Goal: Task Accomplishment & Management: Manage account settings

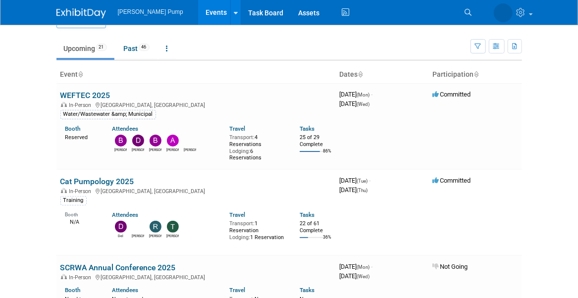
scroll to position [50, 0]
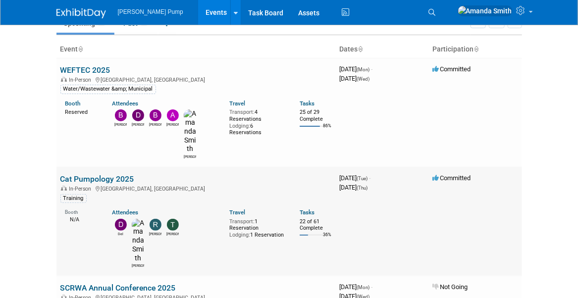
click at [117, 174] on link "Cat Pumpology 2025" at bounding box center [97, 178] width 74 height 9
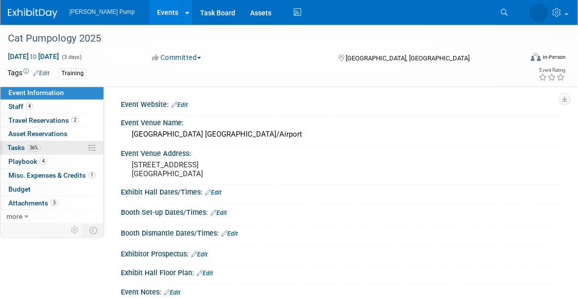
click at [23, 146] on span "Tasks 36%" at bounding box center [23, 148] width 33 height 8
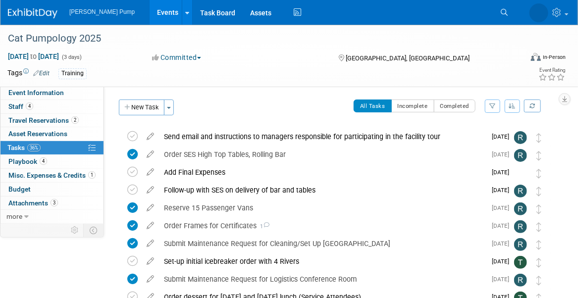
click at [509, 104] on icon "button" at bounding box center [512, 106] width 7 height 6
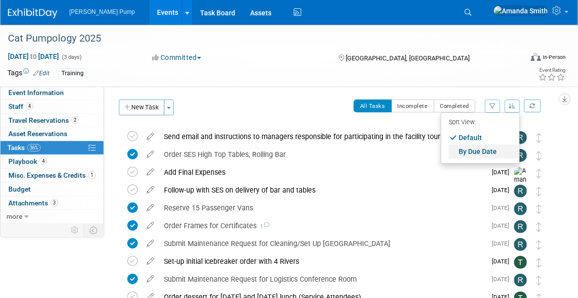
click at [502, 146] on link "By Due Date" at bounding box center [484, 152] width 71 height 14
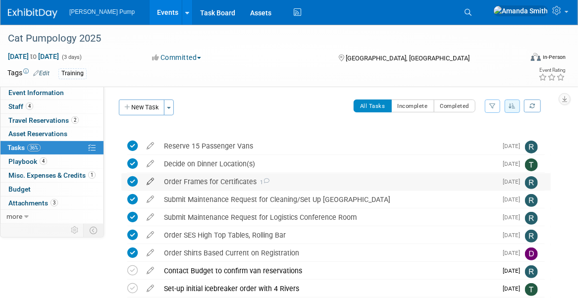
click at [149, 182] on icon at bounding box center [150, 179] width 17 height 12
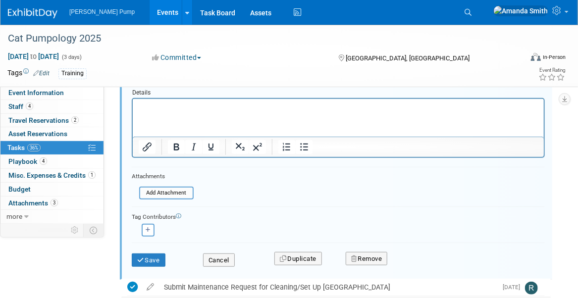
scroll to position [177, 0]
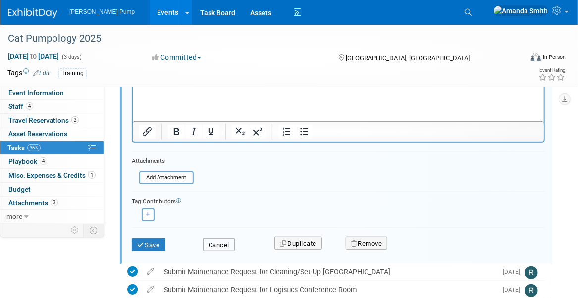
click at [226, 245] on button "Cancel" at bounding box center [219, 245] width 32 height 14
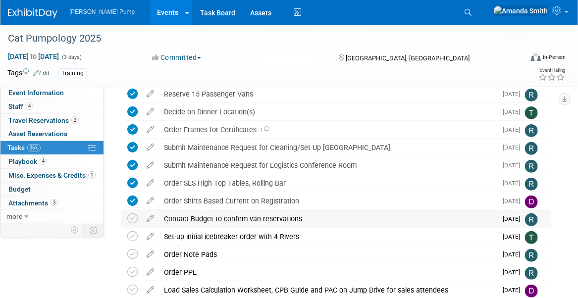
scroll to position [28, 0]
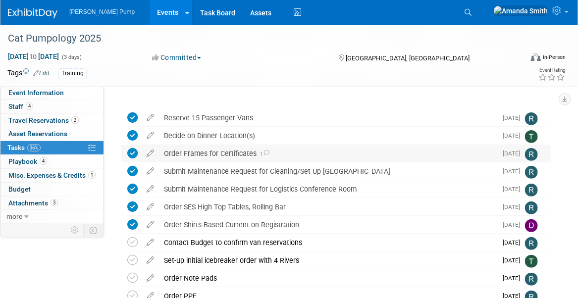
click at [218, 154] on div "Order Frames for Certificates 1" at bounding box center [328, 153] width 338 height 17
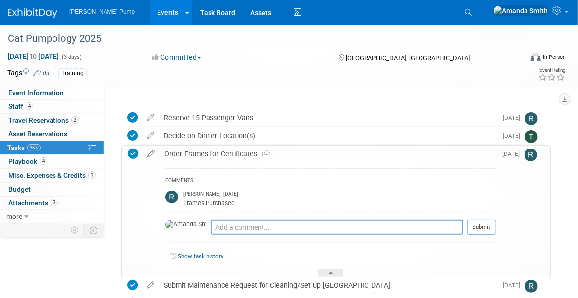
click at [218, 154] on div "Order Frames for Certificates 1" at bounding box center [327, 154] width 337 height 17
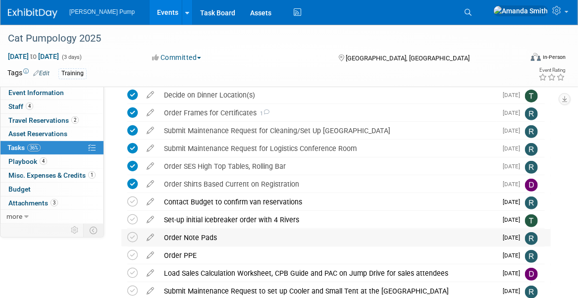
scroll to position [99, 0]
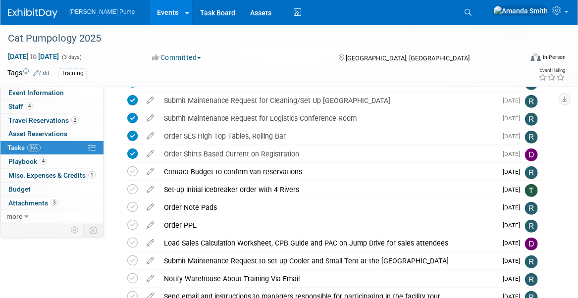
click at [150, 11] on link "Events" at bounding box center [168, 12] width 36 height 25
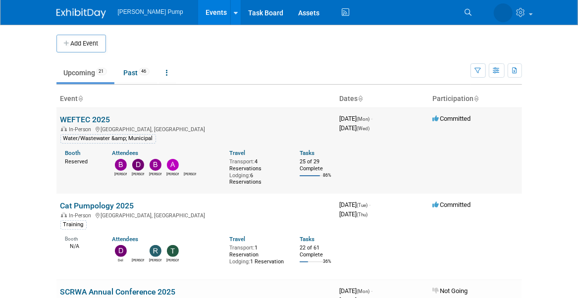
click at [84, 119] on link "WEFTEC 2025" at bounding box center [85, 119] width 50 height 9
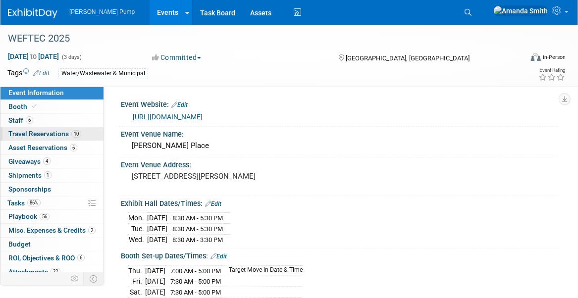
click at [45, 134] on span "Travel Reservations 10" at bounding box center [44, 134] width 73 height 8
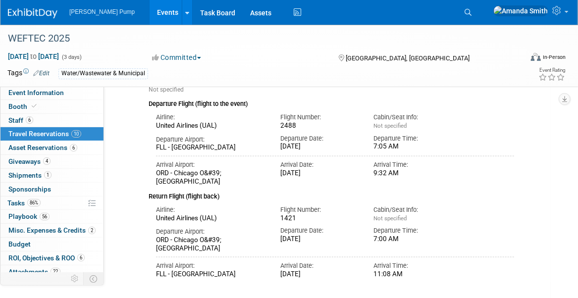
scroll to position [286, 0]
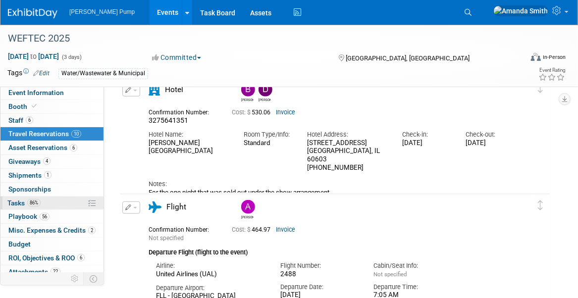
click at [9, 199] on span "Tasks 86%" at bounding box center [23, 203] width 33 height 8
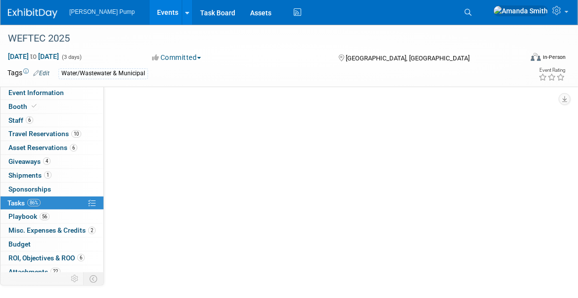
scroll to position [0, 0]
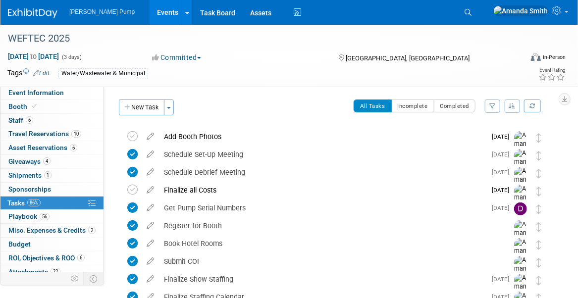
click at [509, 110] on button "button" at bounding box center [513, 106] width 16 height 13
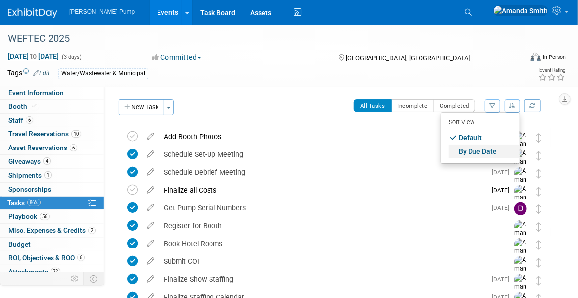
click at [484, 152] on link "By Due Date" at bounding box center [484, 152] width 71 height 14
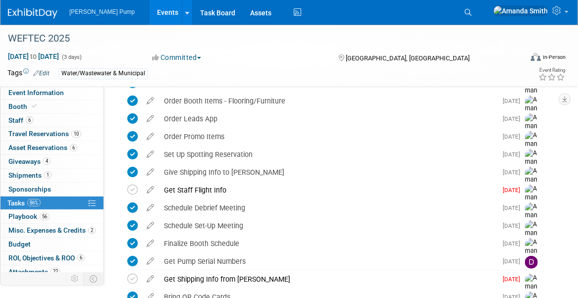
scroll to position [248, 0]
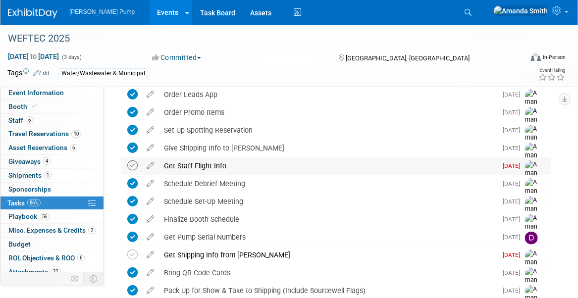
click at [136, 165] on icon at bounding box center [132, 165] width 10 height 10
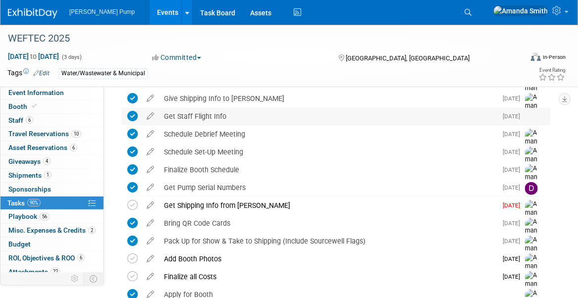
scroll to position [347, 0]
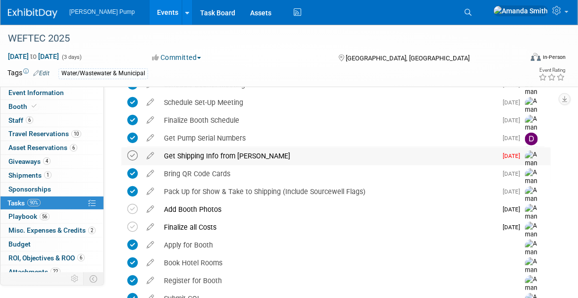
click at [130, 154] on icon at bounding box center [132, 156] width 10 height 10
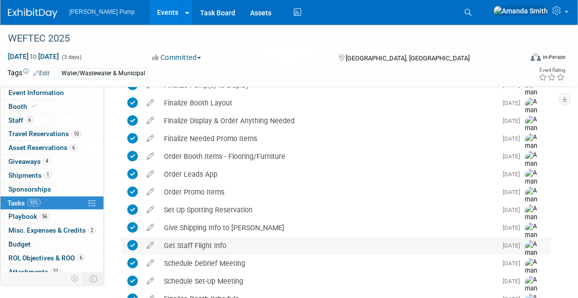
scroll to position [297, 0]
